Goal: Information Seeking & Learning: Find specific page/section

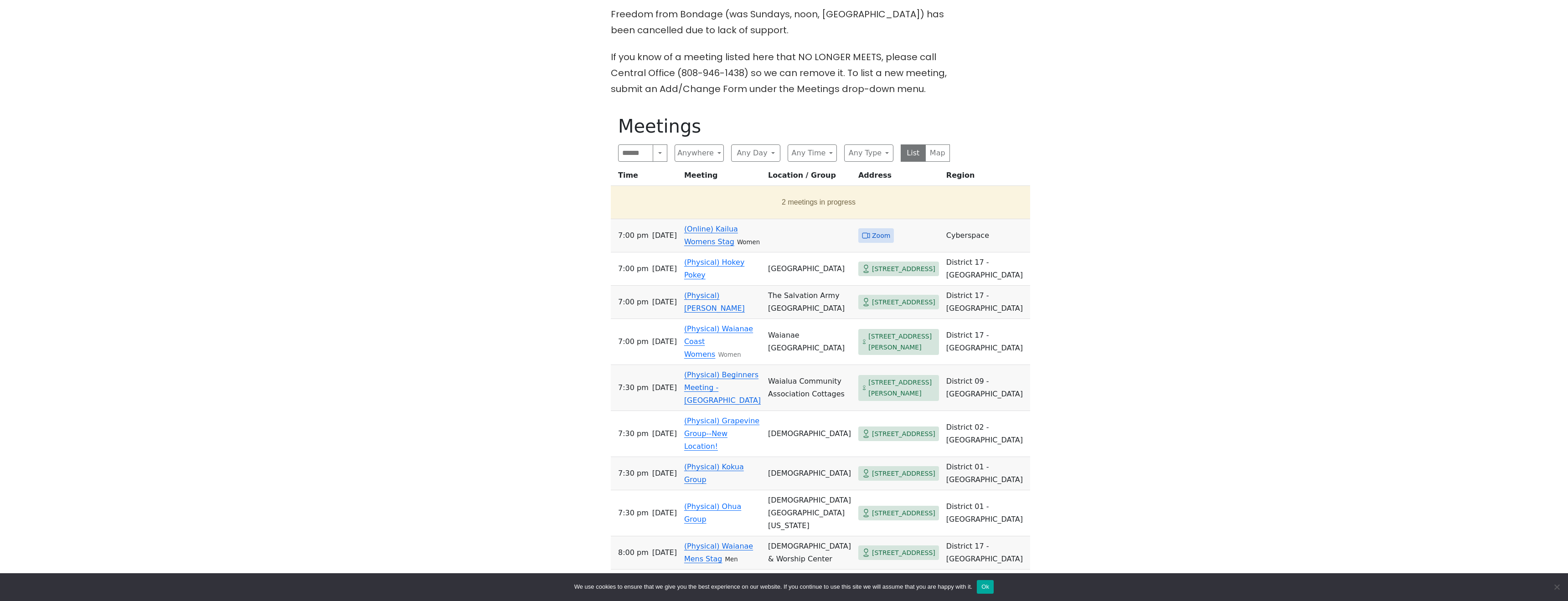
scroll to position [349, 0]
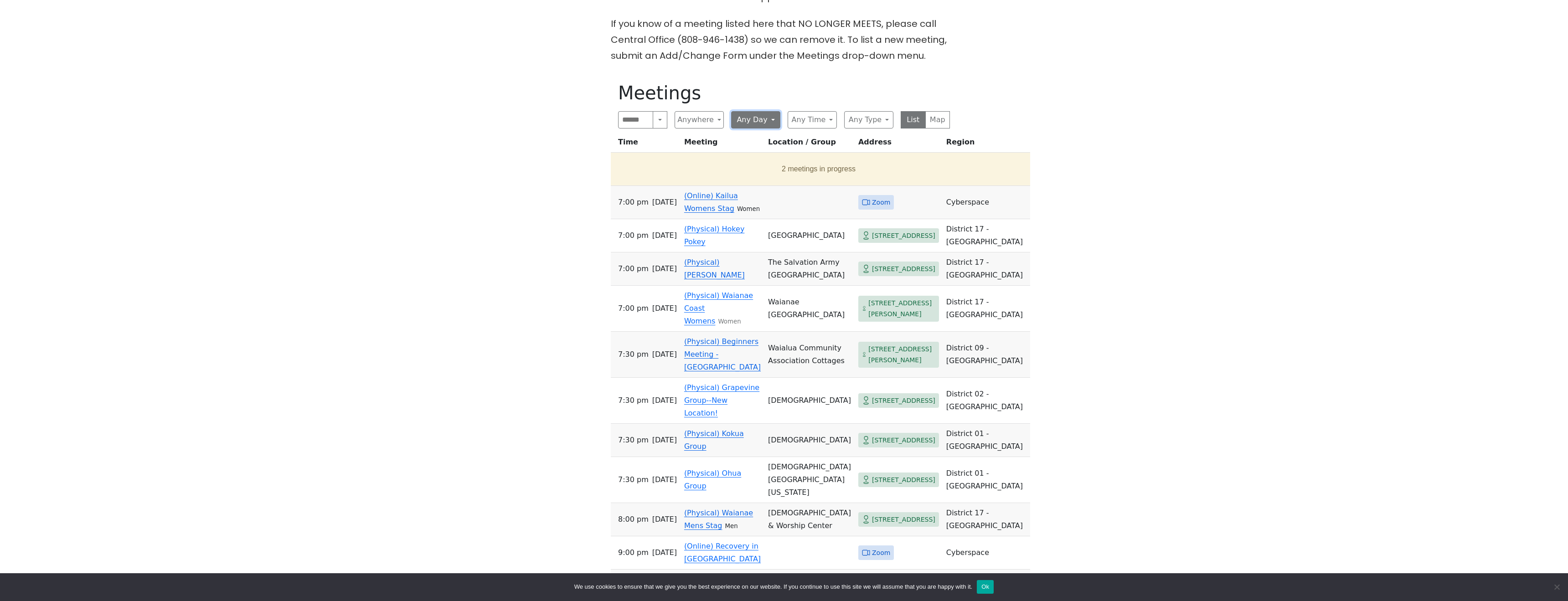
click at [748, 124] on button "Any Day" at bounding box center [756, 120] width 50 height 18
click at [741, 231] on span "[DATE]" at bounding box center [750, 232] width 23 height 11
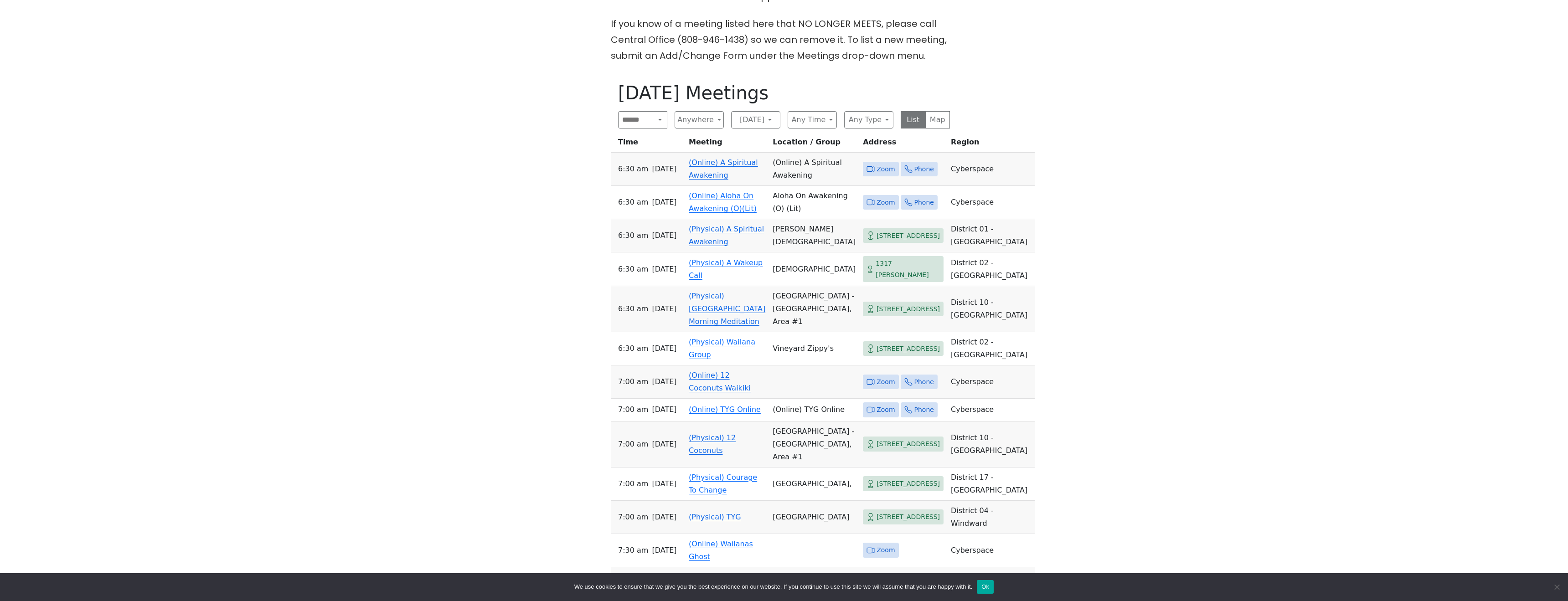
click at [468, 277] on div "Freedom from Bondage (was Sundays, noon, [GEOGRAPHIC_DATA]) has been cancelled …" at bounding box center [784, 428] width 1411 height 910
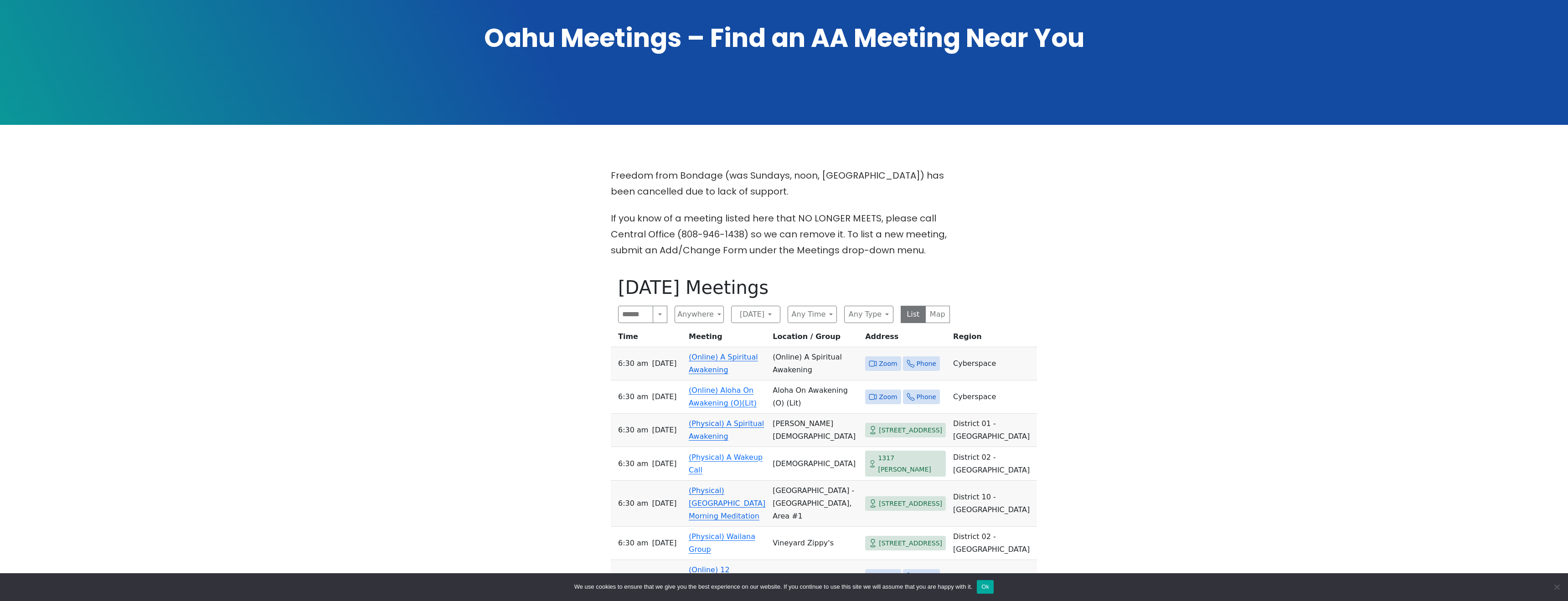
scroll to position [125, 0]
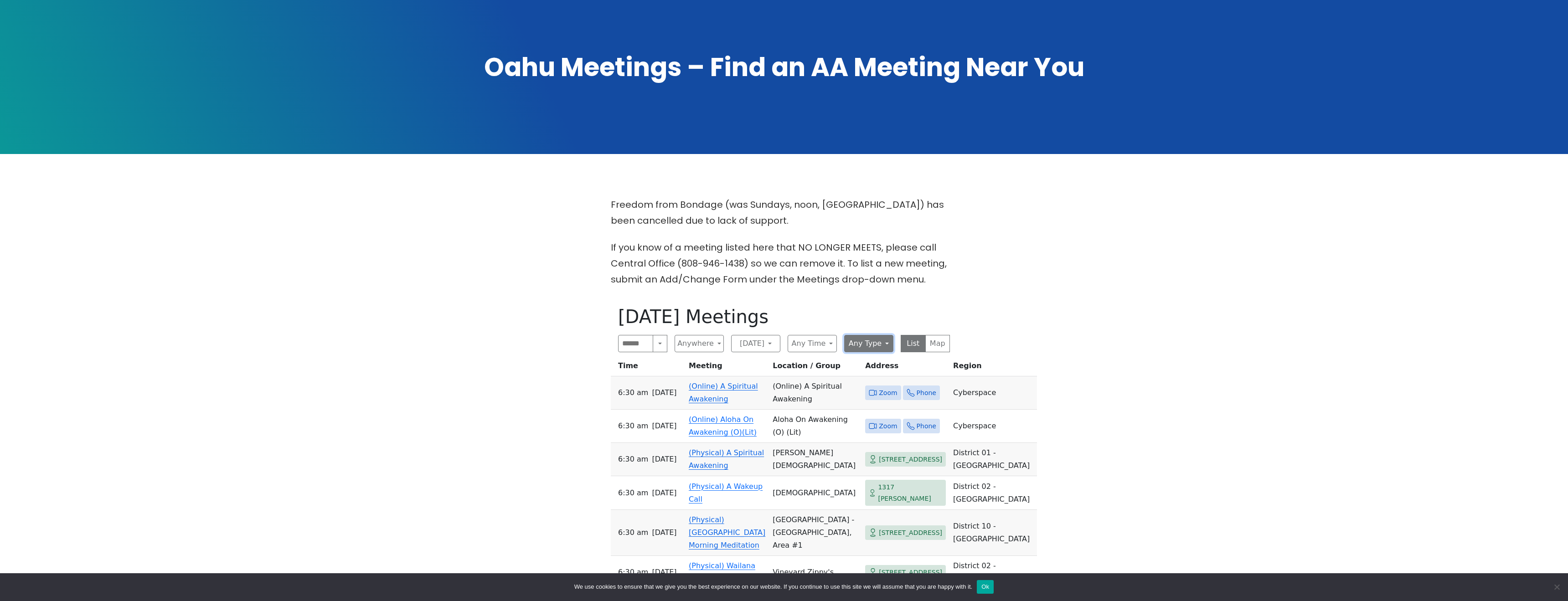
click at [861, 345] on button "Any Type" at bounding box center [869, 344] width 50 height 18
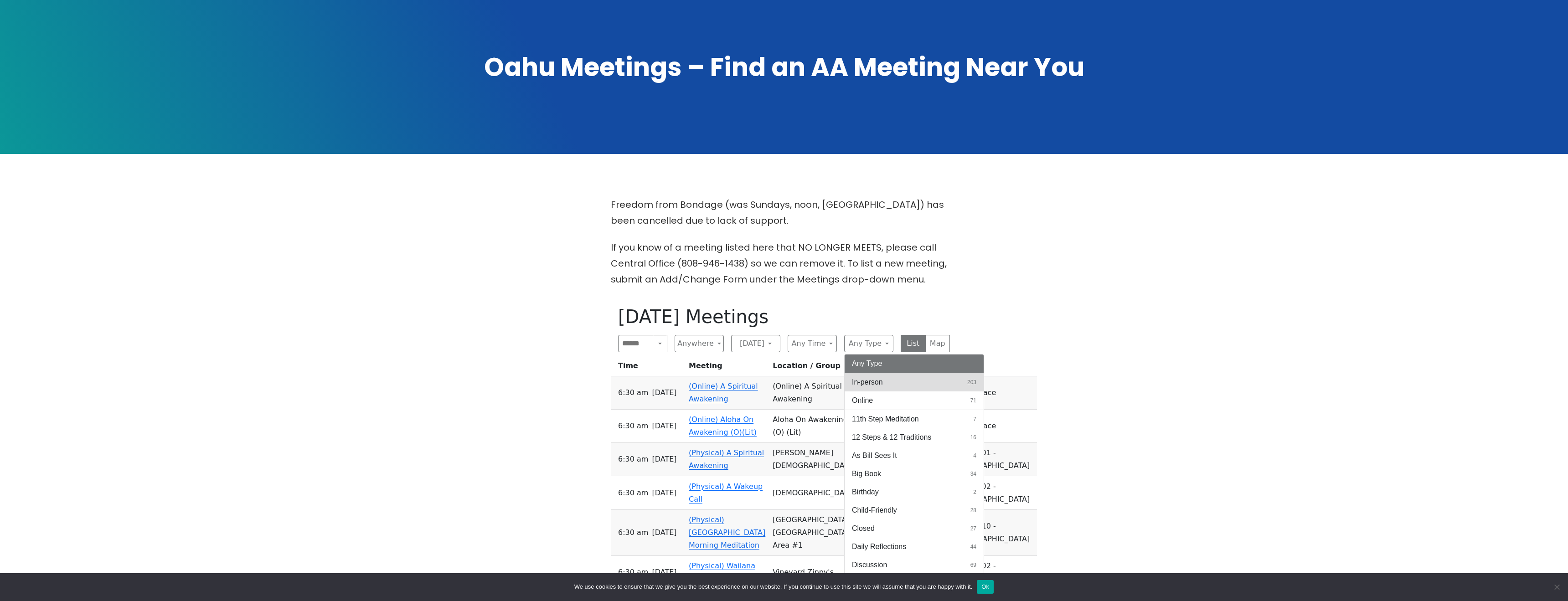
click at [864, 380] on span "In-person" at bounding box center [868, 383] width 31 height 11
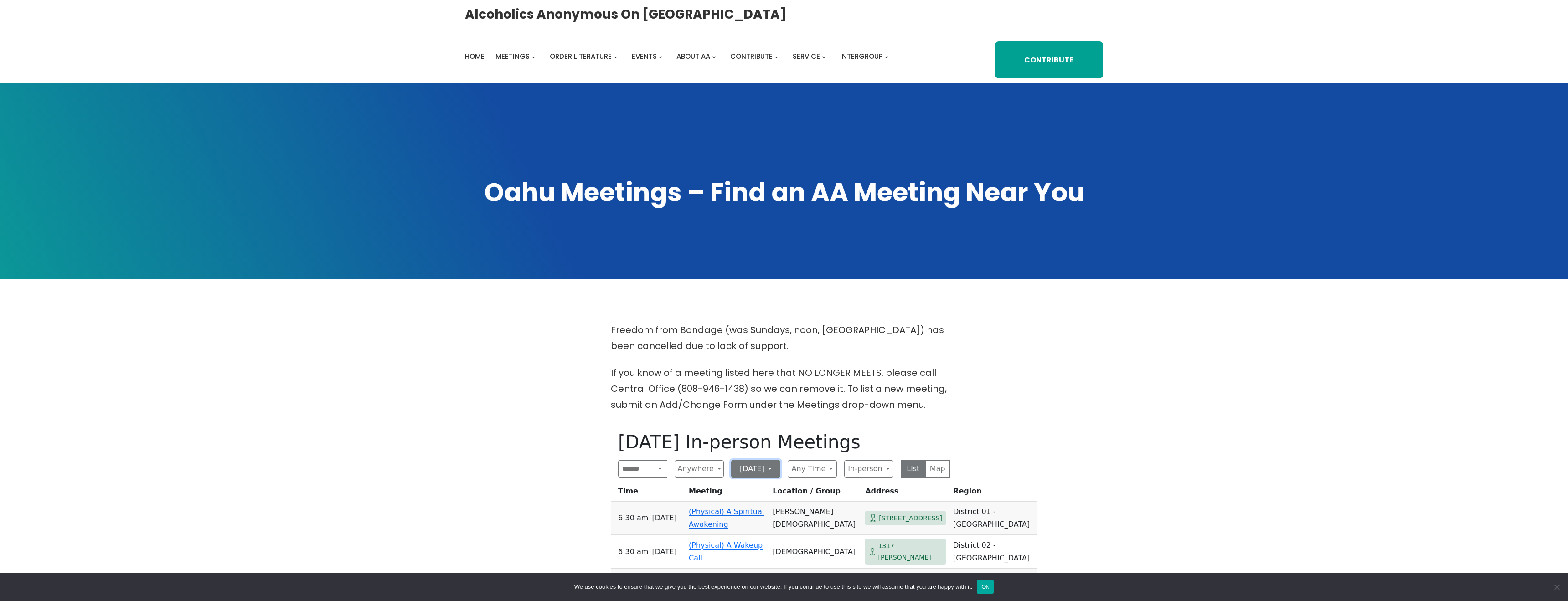
click at [768, 473] on button "[DATE]" at bounding box center [756, 469] width 50 height 18
click at [751, 559] on span "[DATE]" at bounding box center [750, 563] width 23 height 11
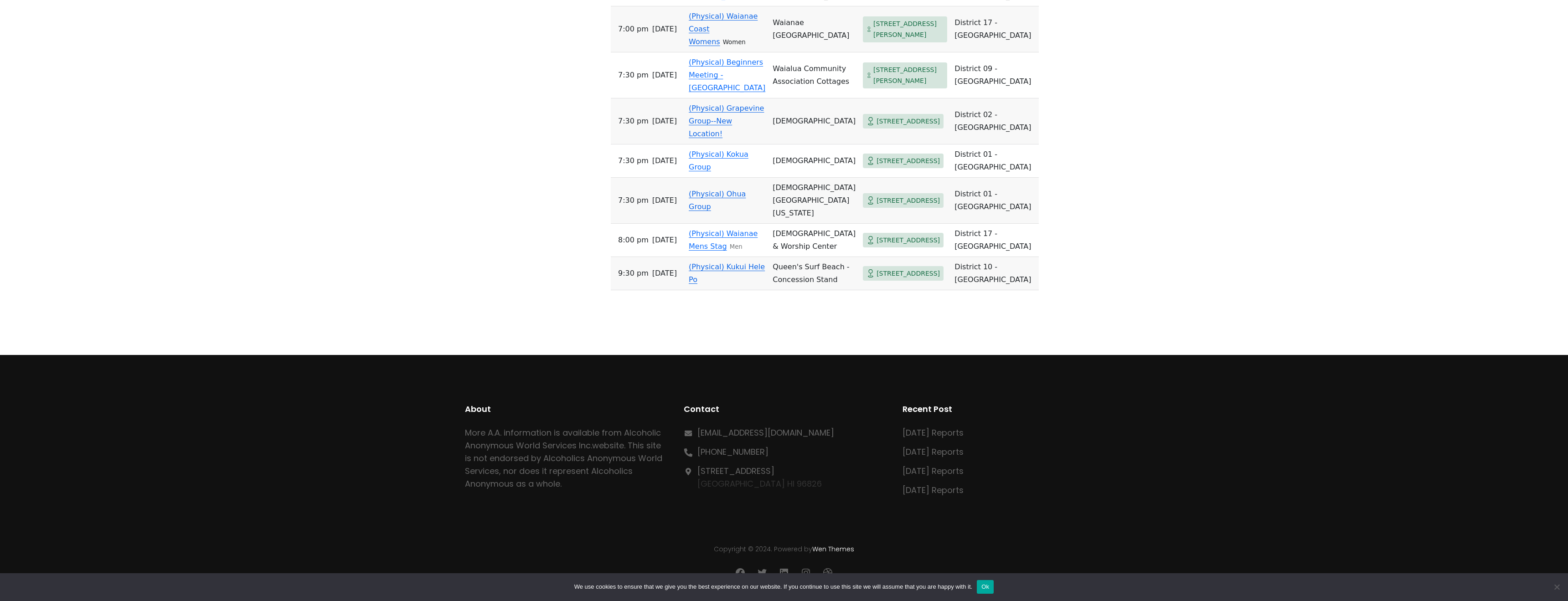
scroll to position [1323, 0]
click at [714, 224] on td "(Physical) Ohua Group" at bounding box center [727, 201] width 84 height 46
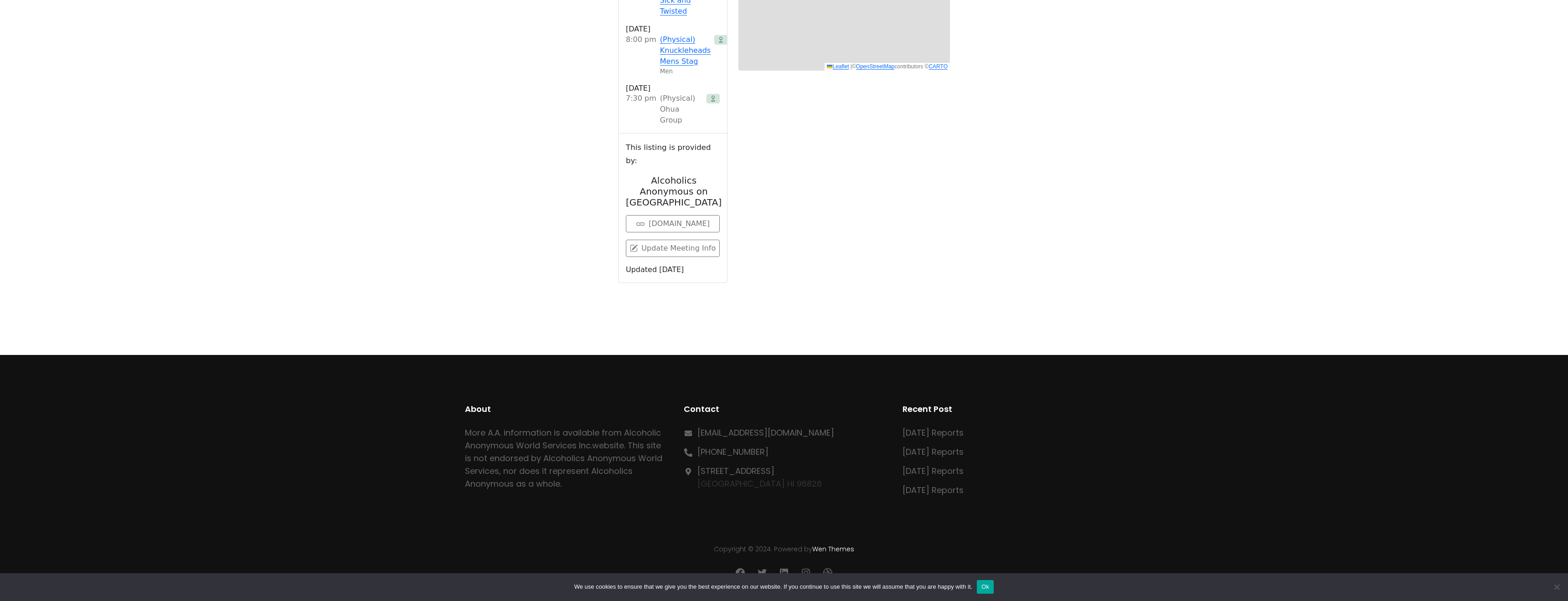
scroll to position [424, 0]
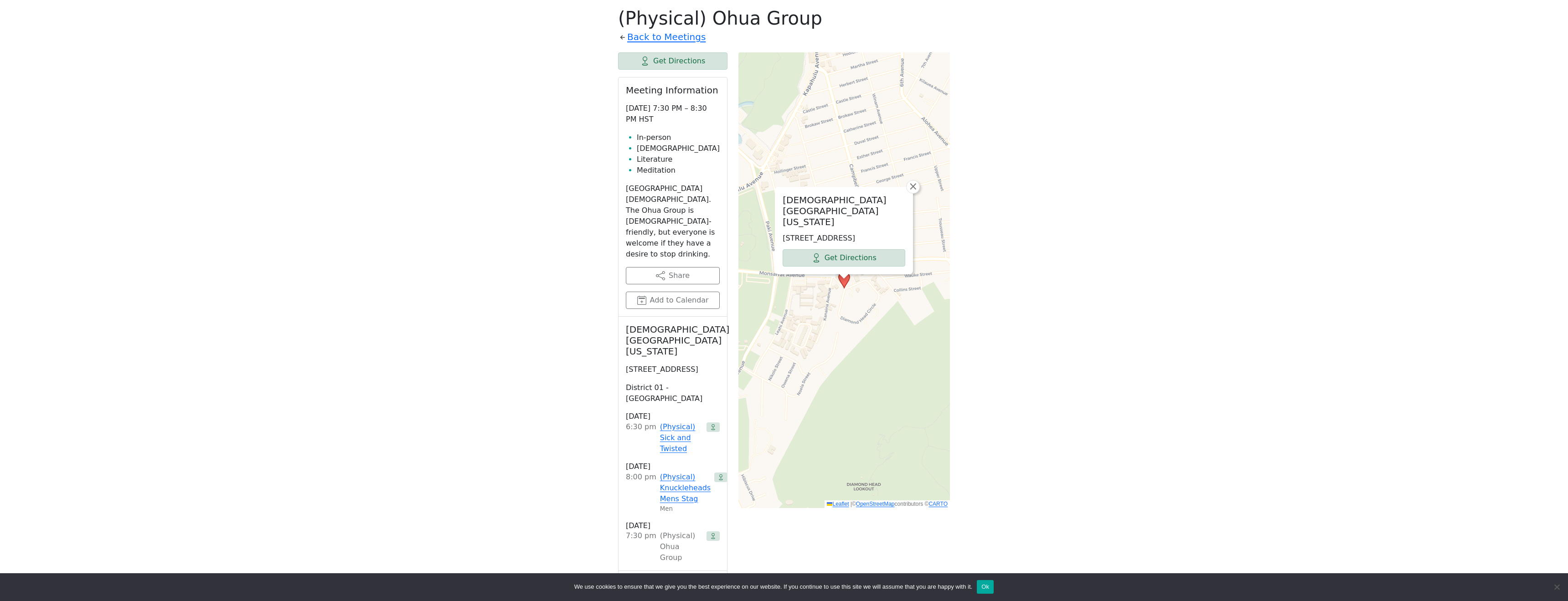
click at [503, 408] on div "Freedom from Bondage (was Sundays, noon, [GEOGRAPHIC_DATA]) has been cancelled …" at bounding box center [784, 318] width 1411 height 840
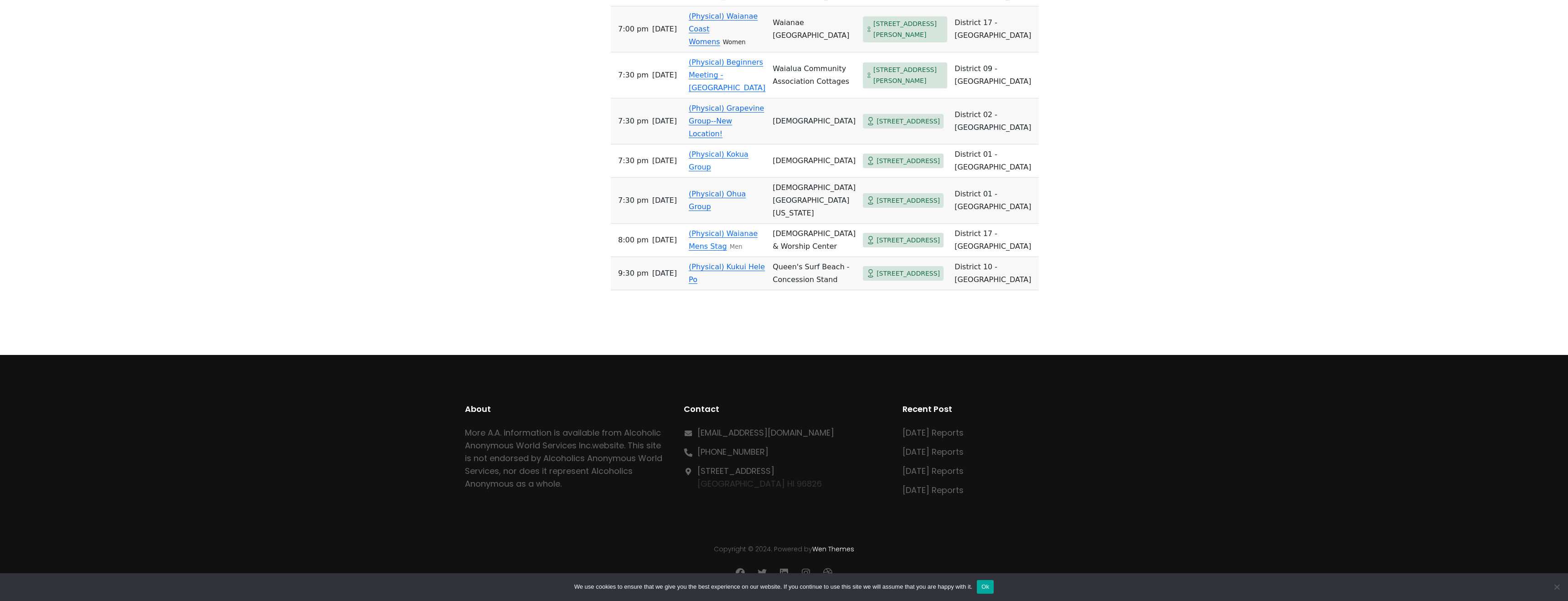
scroll to position [1454, 0]
click at [648, 167] on time "7:30 PM [DATE]" at bounding box center [649, 161] width 63 height 13
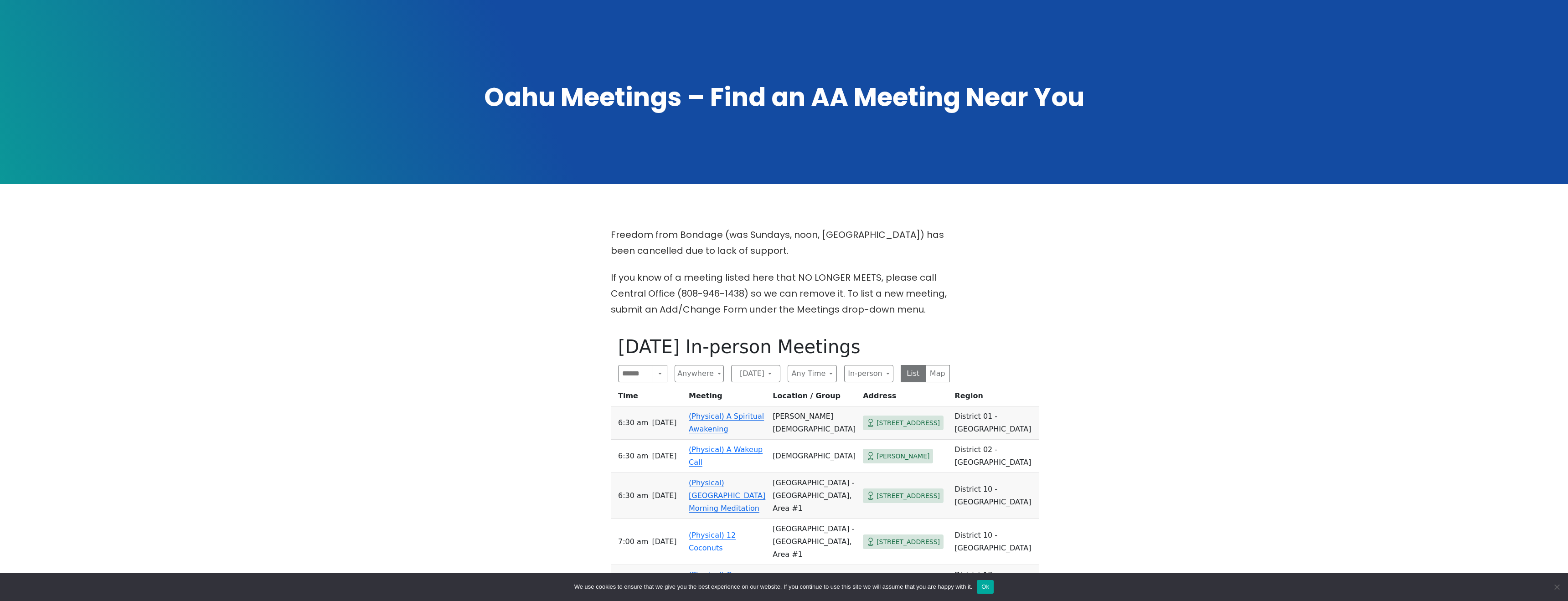
scroll to position [117, 0]
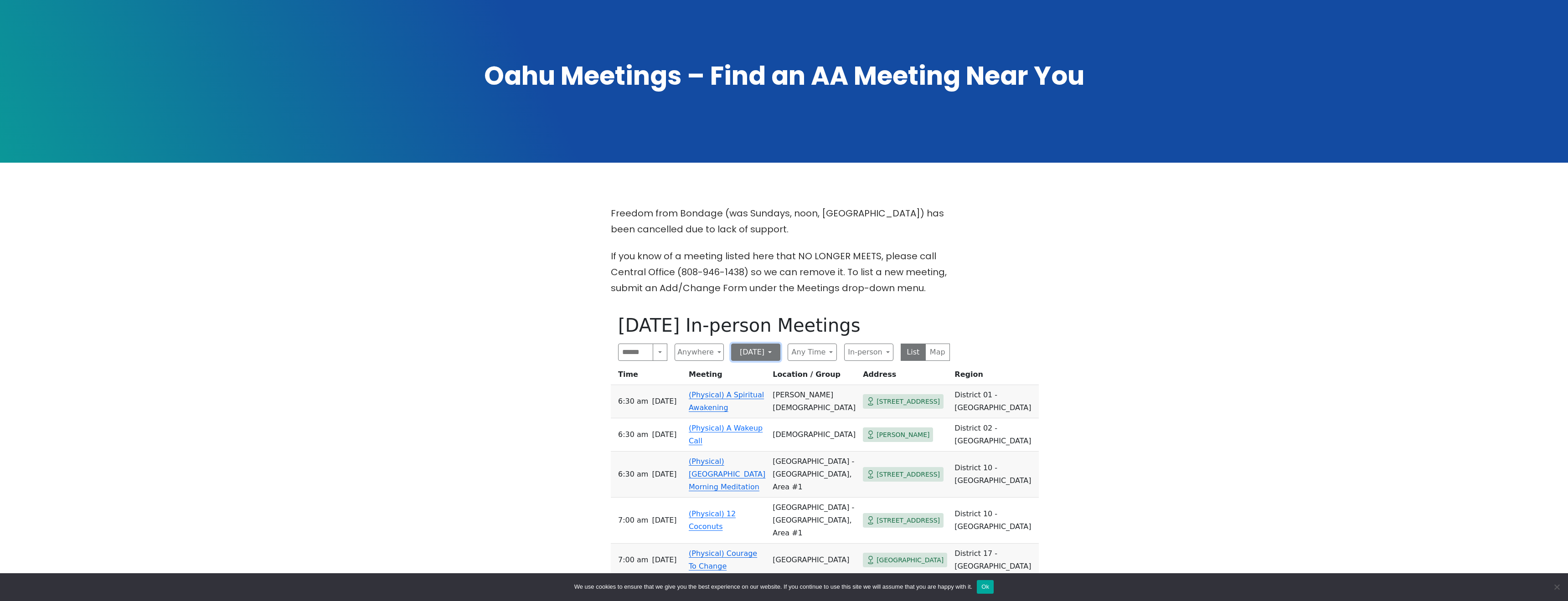
click at [769, 355] on button "[DATE]" at bounding box center [756, 352] width 50 height 18
click at [757, 466] on span "[DATE]" at bounding box center [750, 464] width 23 height 11
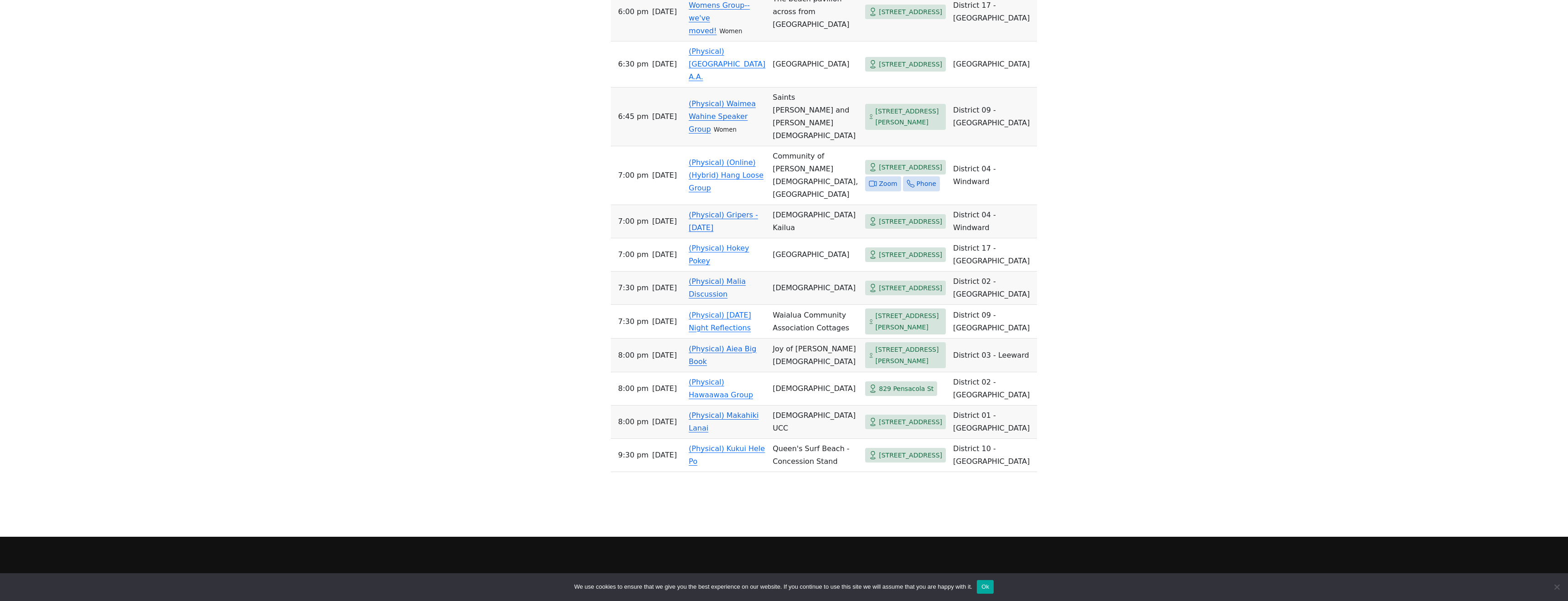
scroll to position [1204, 0]
